Goal: Task Accomplishment & Management: Complete application form

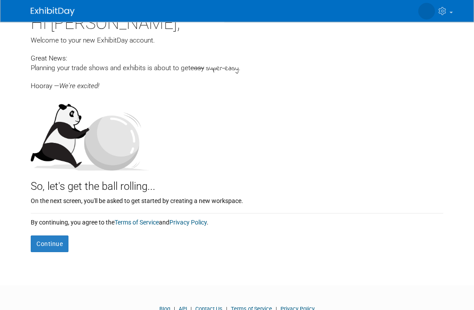
scroll to position [16, 0]
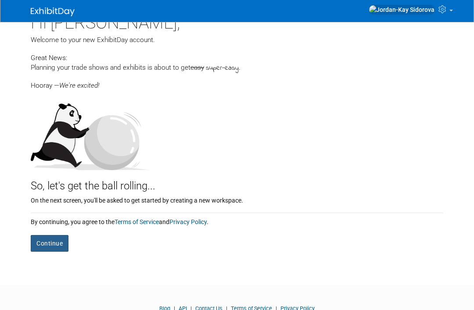
click at [43, 243] on button "Continue" at bounding box center [50, 243] width 38 height 17
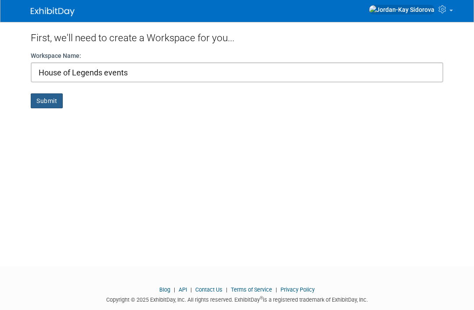
type input "House of Legends events"
click at [49, 99] on button "Submit" at bounding box center [47, 100] width 32 height 15
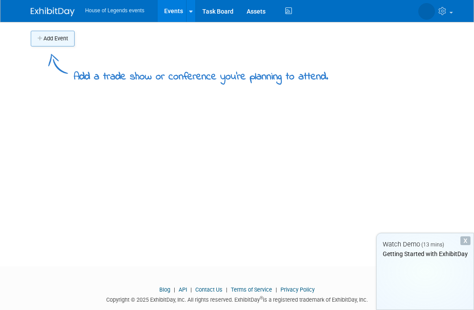
click at [44, 38] on button "Add Event" at bounding box center [53, 39] width 44 height 16
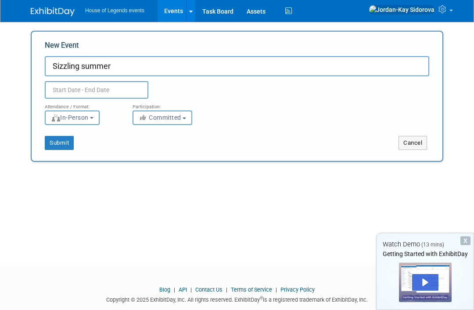
type input "Sizzling summer"
click at [75, 91] on body "House of Legends events Events Add Event Bulk Upload Events Shareable Event Boa…" at bounding box center [237, 155] width 474 height 310
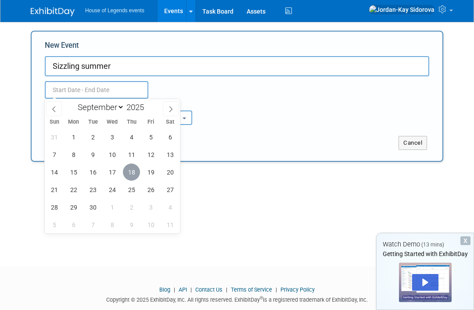
click at [134, 176] on span "18" at bounding box center [131, 172] width 17 height 17
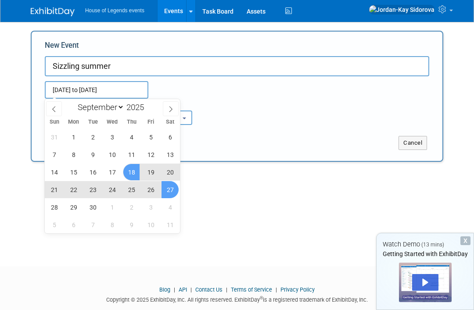
click at [169, 189] on span "27" at bounding box center [170, 189] width 17 height 17
type input "Sep 18, 2025 to Sep 27, 2025"
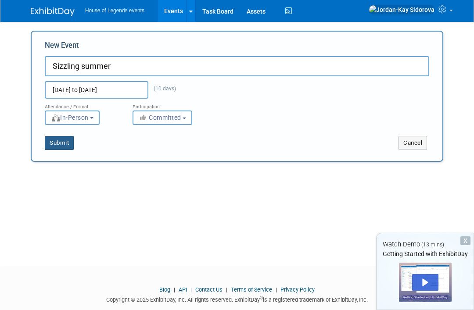
click at [57, 145] on button "Submit" at bounding box center [59, 143] width 29 height 14
type input "Sizzling summer"
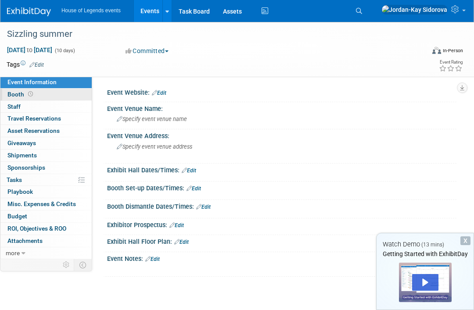
click at [18, 93] on span "Booth" at bounding box center [20, 94] width 27 height 7
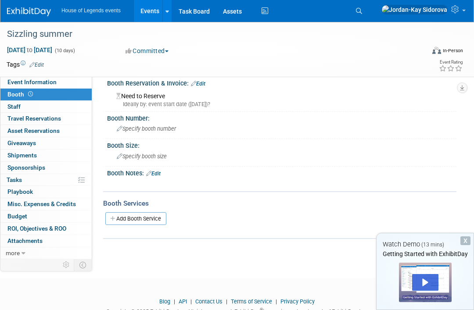
scroll to position [10, 0]
click at [15, 250] on span "more" at bounding box center [13, 253] width 14 height 7
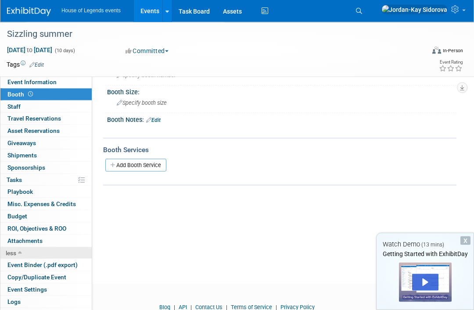
scroll to position [68, 0]
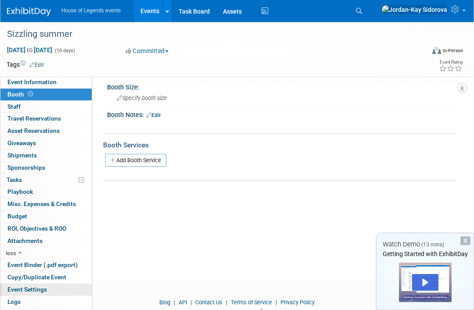
click at [14, 286] on span "Event Settings" at bounding box center [26, 289] width 39 height 7
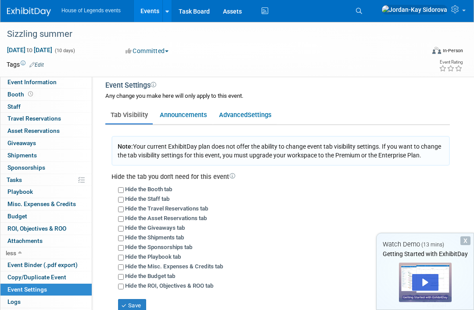
scroll to position [13, 0]
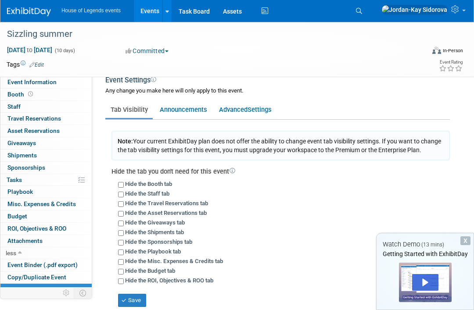
click at [13, 292] on td at bounding box center [29, 292] width 58 height 11
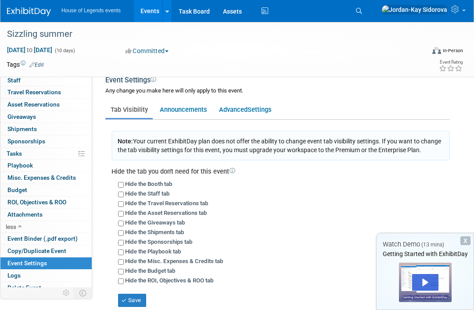
scroll to position [26, 0]
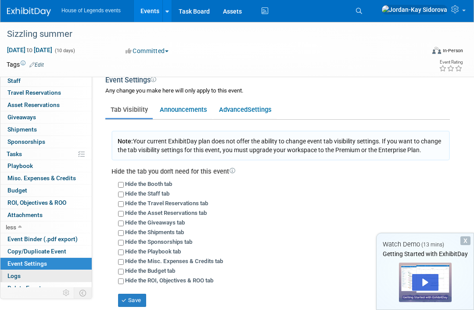
click at [23, 270] on link "Logs" at bounding box center [45, 276] width 91 height 12
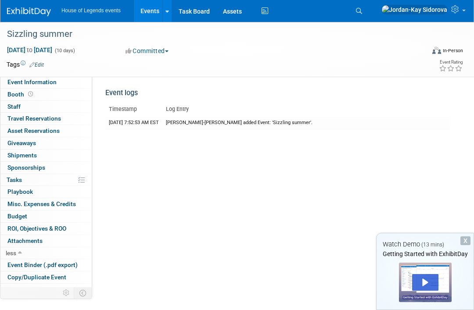
scroll to position [0, 0]
click at [14, 92] on span "Booth" at bounding box center [20, 94] width 27 height 7
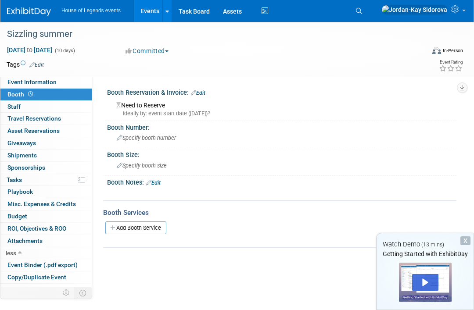
click at [19, 91] on span "Booth" at bounding box center [20, 94] width 27 height 7
click at [21, 90] on link "Booth" at bounding box center [45, 95] width 91 height 12
click at [44, 95] on link "Booth" at bounding box center [45, 95] width 91 height 12
click at [462, 245] on div "X" at bounding box center [465, 241] width 10 height 9
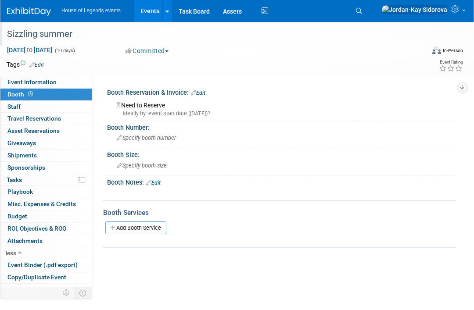
click at [170, 23] on div at bounding box center [214, 25] width 420 height 7
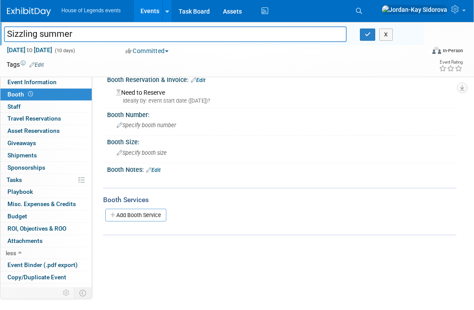
scroll to position [12, 0]
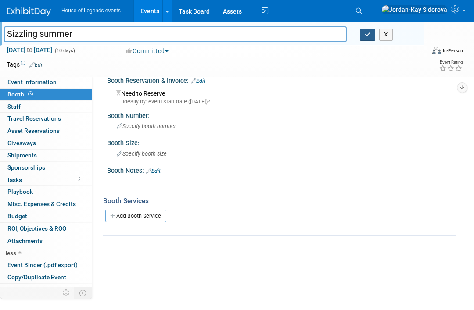
click at [368, 32] on icon "button" at bounding box center [368, 35] width 6 height 6
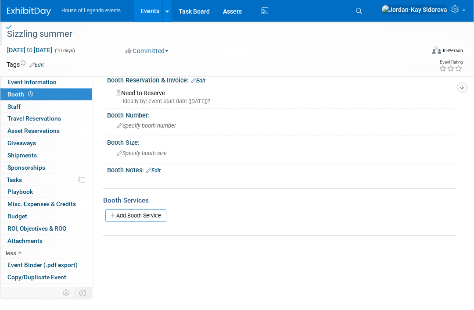
scroll to position [12, 0]
click at [168, 12] on icon at bounding box center [167, 12] width 4 height 6
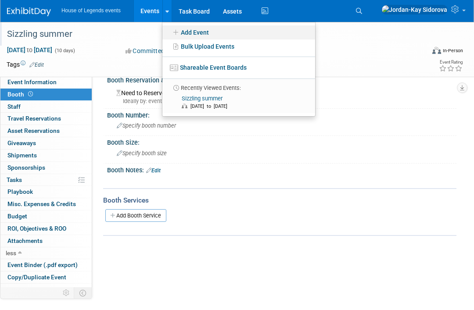
click at [224, 33] on link "Add Event" at bounding box center [238, 32] width 153 height 14
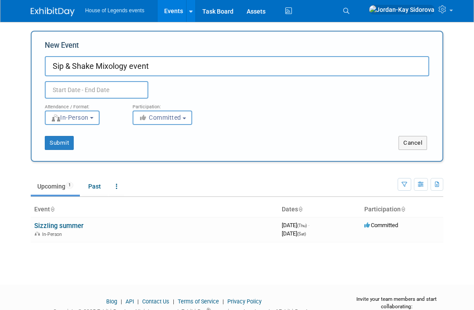
type input "Sip & Shake Mixology event"
click at [76, 90] on input "text" at bounding box center [97, 90] width 104 height 18
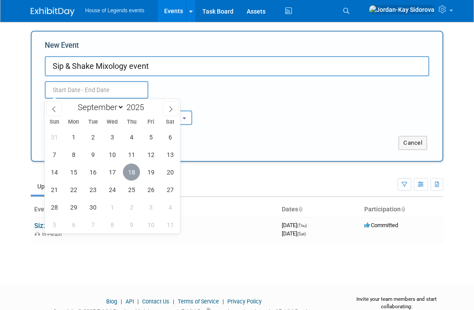
click at [130, 172] on span "18" at bounding box center [131, 172] width 17 height 17
type input "Sep 18, 2025 to Sep 18, 2025"
click at [171, 108] on icon at bounding box center [170, 110] width 3 height 6
select select "9"
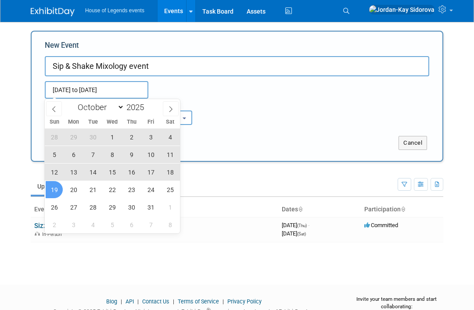
click at [53, 191] on span "19" at bounding box center [54, 189] width 17 height 17
type input "[DATE] to [DATE]"
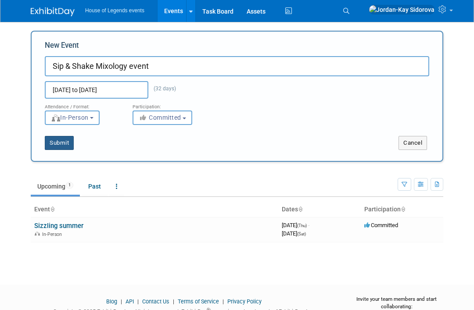
click at [57, 147] on button "Submit" at bounding box center [59, 143] width 29 height 14
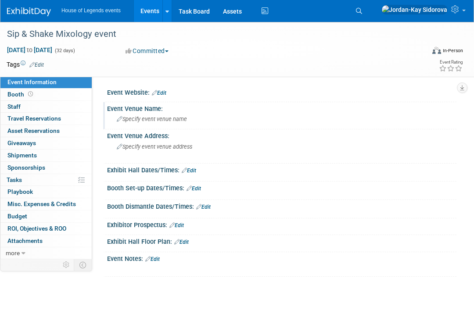
click at [187, 123] on div "Specify event venue name" at bounding box center [282, 119] width 336 height 14
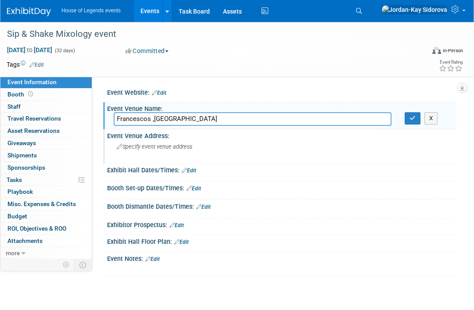
type input "Francescos ,[GEOGRAPHIC_DATA]"
click at [231, 147] on div "Specify event venue address" at bounding box center [180, 150] width 133 height 20
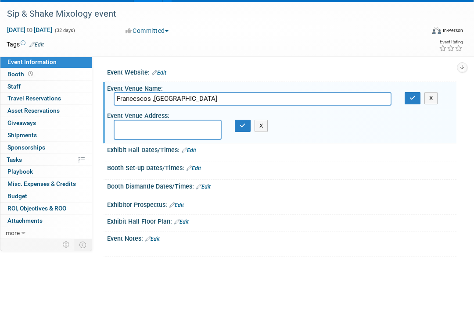
click at [216, 246] on div at bounding box center [281, 248] width 349 height 4
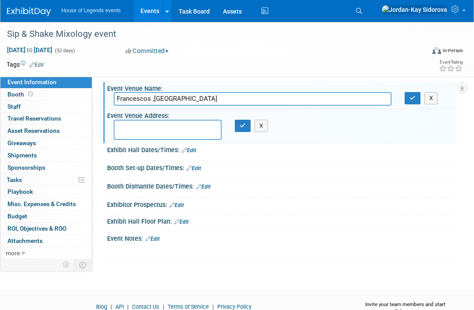
click at [187, 221] on link "Edit" at bounding box center [181, 222] width 14 height 6
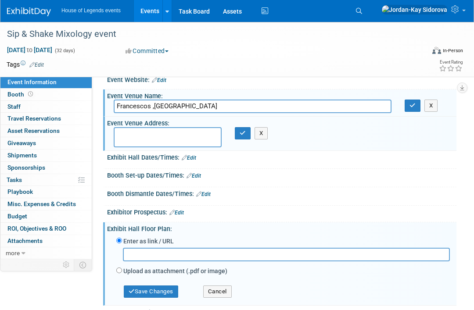
scroll to position [0, 0]
